Goal: Task Accomplishment & Management: Manage account settings

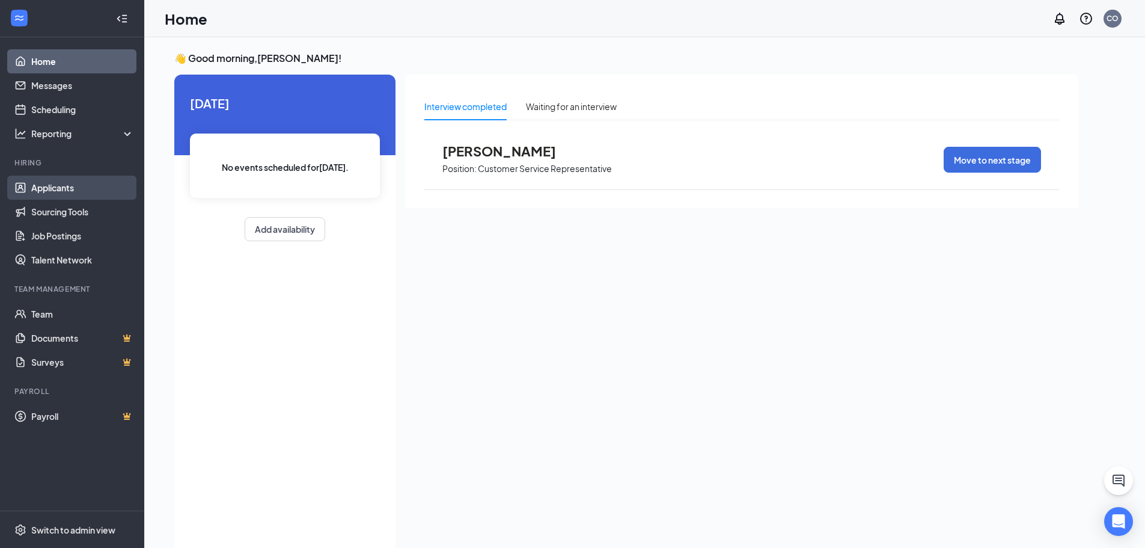
click at [64, 186] on link "Applicants" at bounding box center [82, 188] width 103 height 24
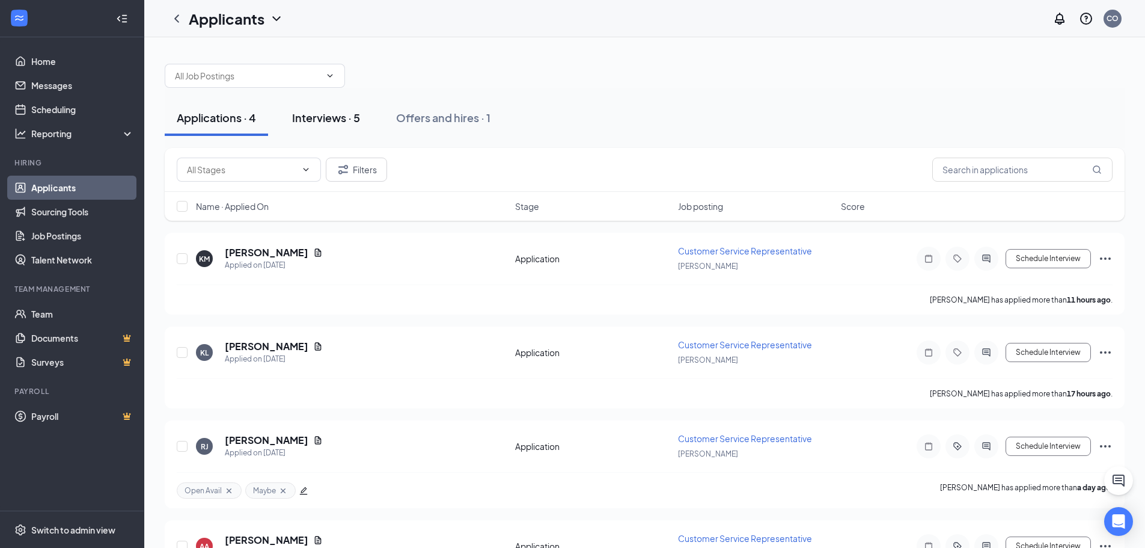
click at [331, 110] on div "Interviews · 5" at bounding box center [326, 117] width 68 height 15
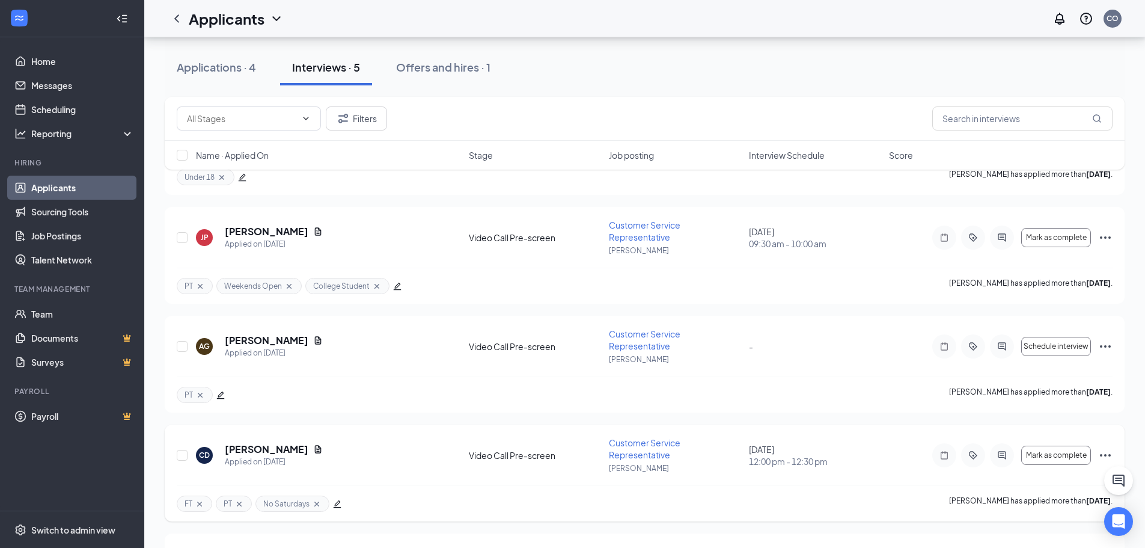
scroll to position [111, 0]
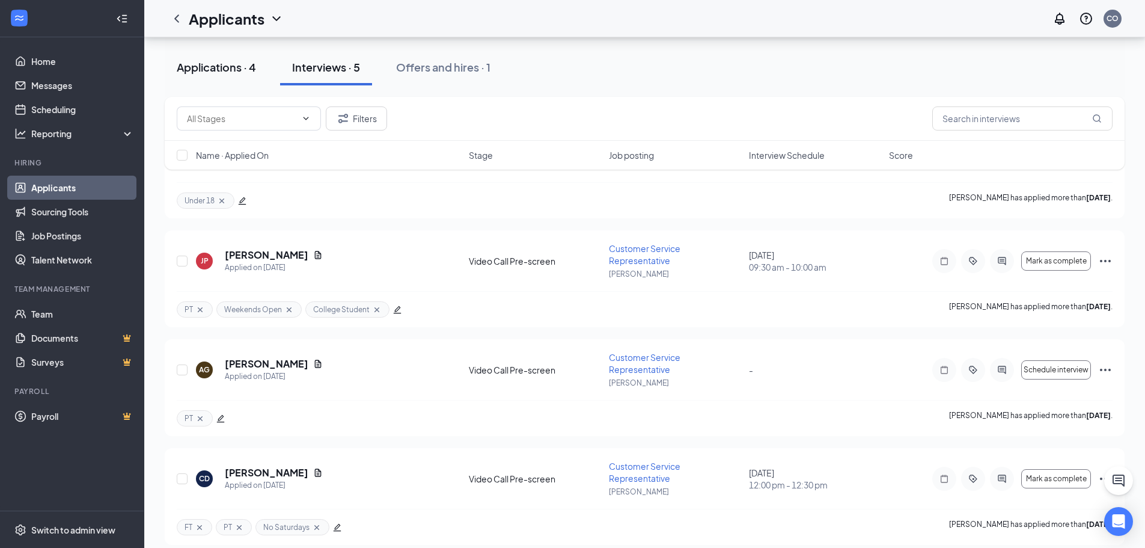
click at [207, 69] on div "Applications · 4" at bounding box center [216, 67] width 79 height 15
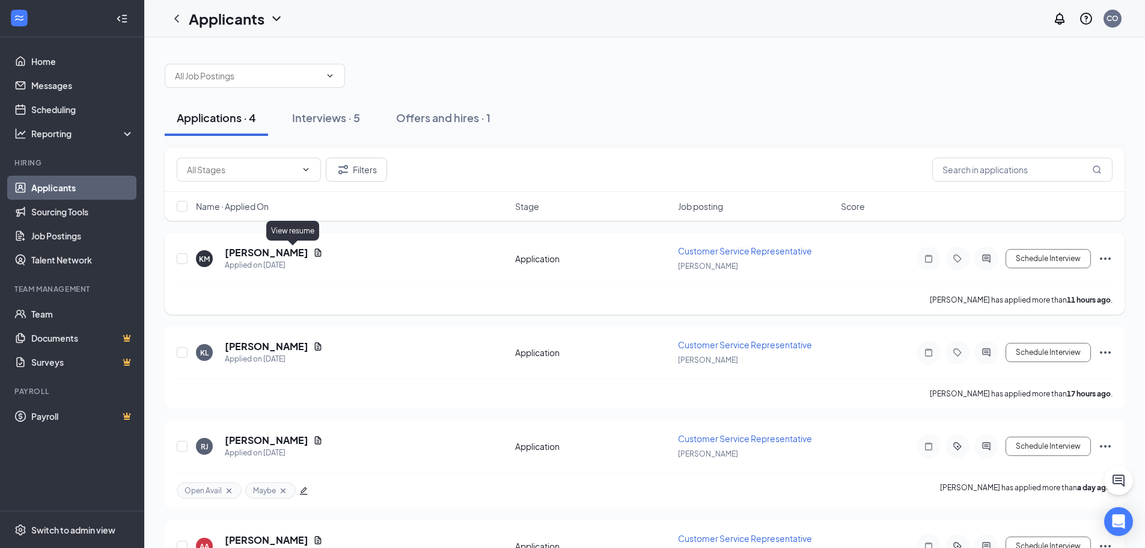
click at [313, 254] on icon "Document" at bounding box center [318, 253] width 10 height 10
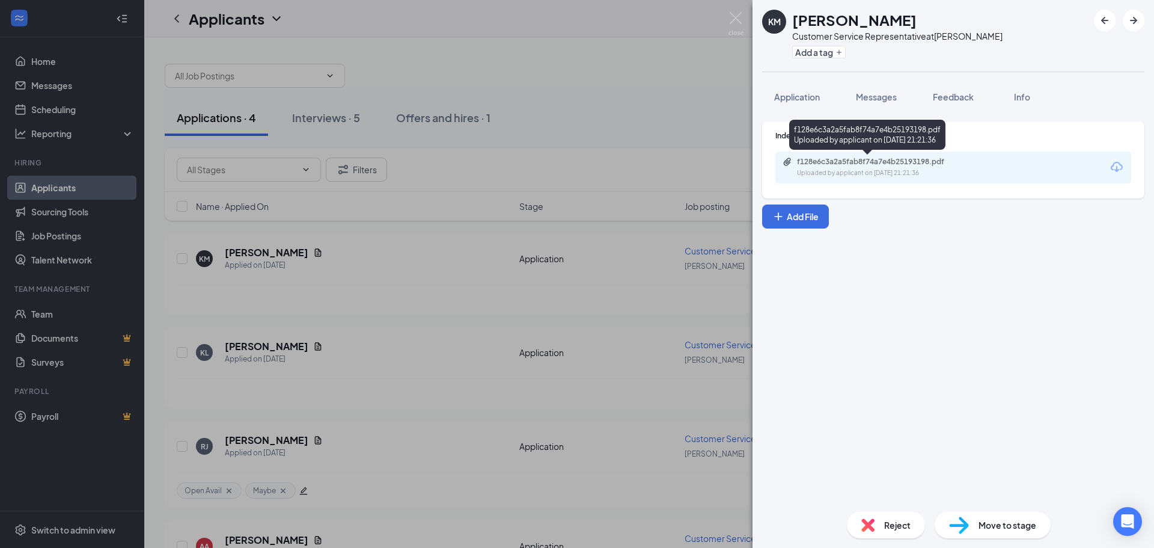
click at [910, 156] on div "f128e6c3a2a5fab8f74a7e4b25193198.pdf Uploaded by applicant on [DATE] 21:21:36" at bounding box center [953, 167] width 356 height 32
click at [905, 173] on div "Uploaded by applicant on [DATE] 21:21:36" at bounding box center [887, 173] width 180 height 10
click at [673, 255] on div "KM [PERSON_NAME] Customer Service Representative at [PERSON_NAME] Add a tag App…" at bounding box center [577, 274] width 1154 height 548
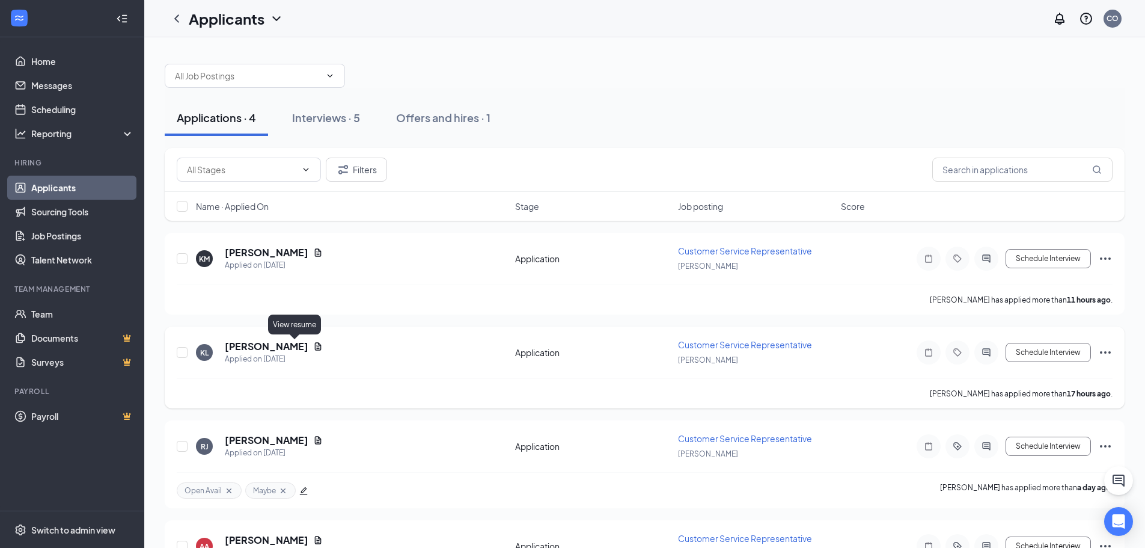
click at [313, 349] on icon "Document" at bounding box center [318, 346] width 10 height 10
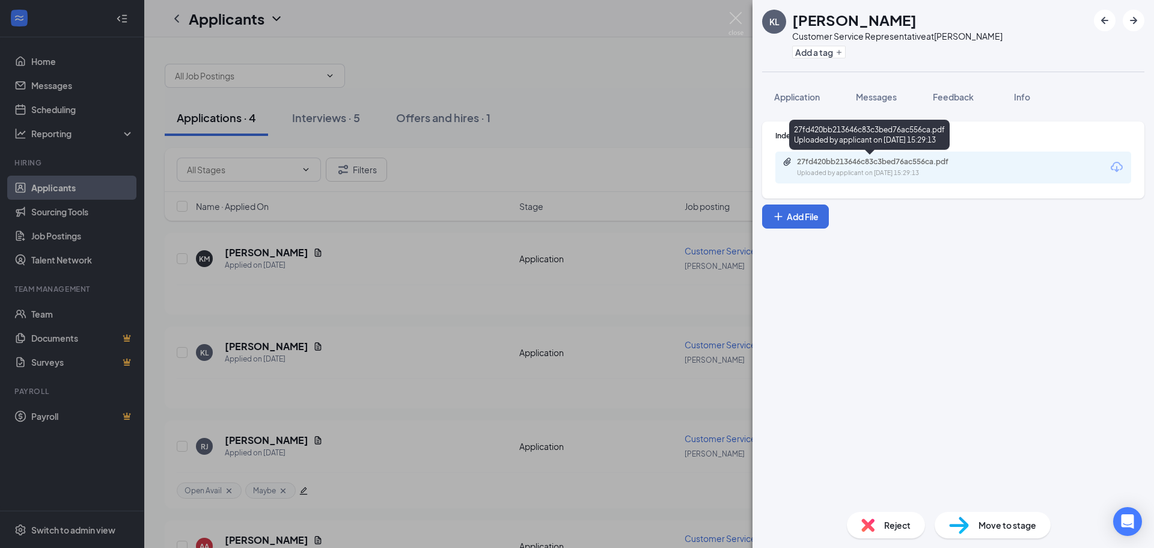
click at [852, 173] on div "Uploaded by applicant on [DATE] 15:29:13" at bounding box center [887, 173] width 180 height 10
click at [633, 154] on div "KL [PERSON_NAME] Customer Service Representative at [PERSON_NAME] Add a tag App…" at bounding box center [577, 274] width 1154 height 548
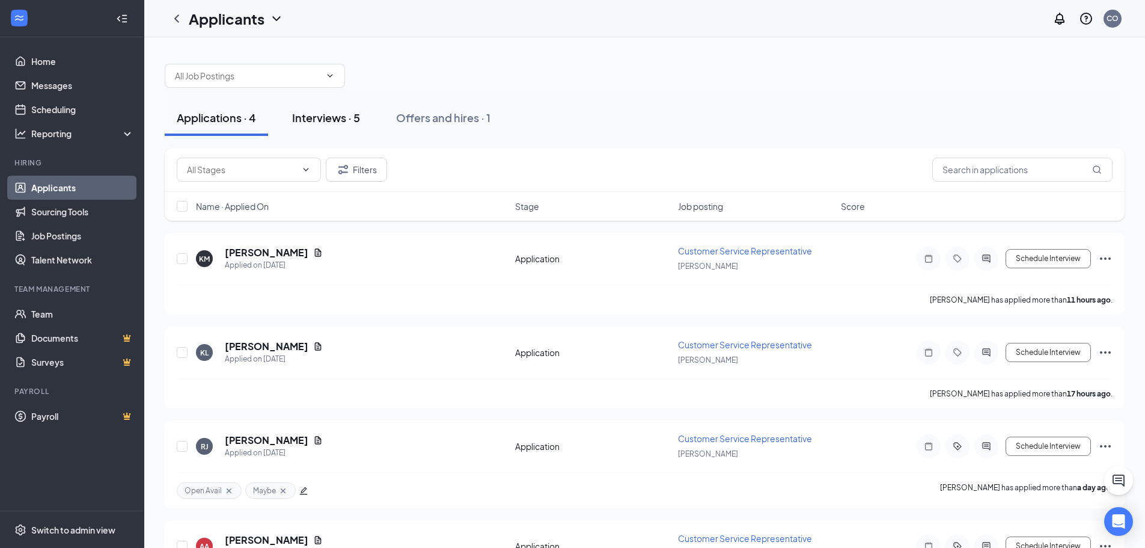
click at [364, 129] on button "Interviews · 5" at bounding box center [326, 118] width 92 height 36
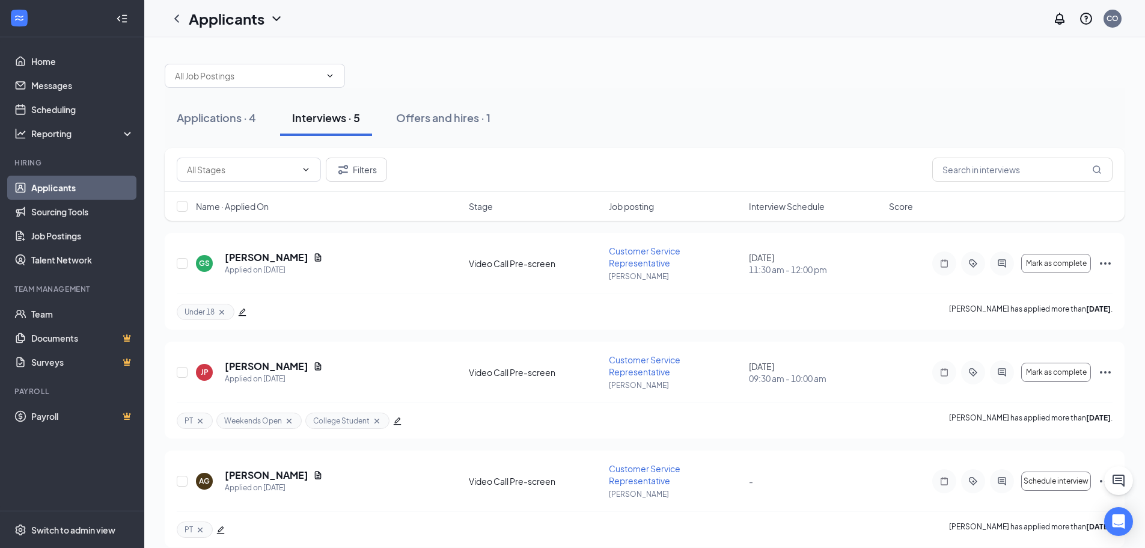
scroll to position [231, 0]
